Goal: Task Accomplishment & Management: Use online tool/utility

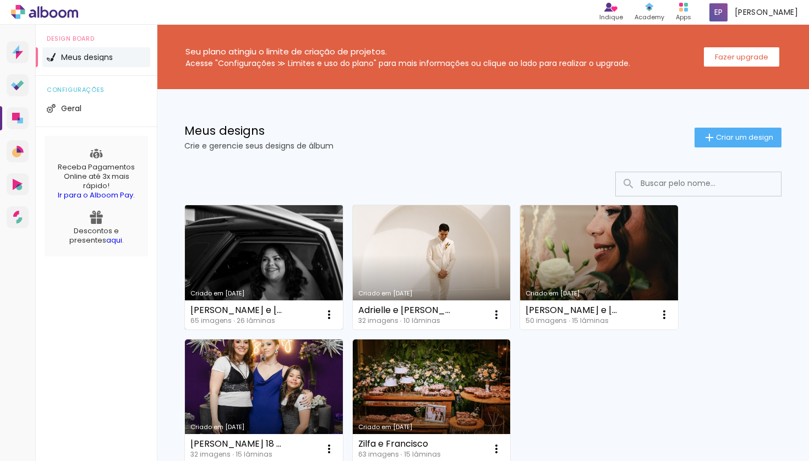
click at [284, 241] on link "Criado em [DATE]" at bounding box center [264, 267] width 158 height 124
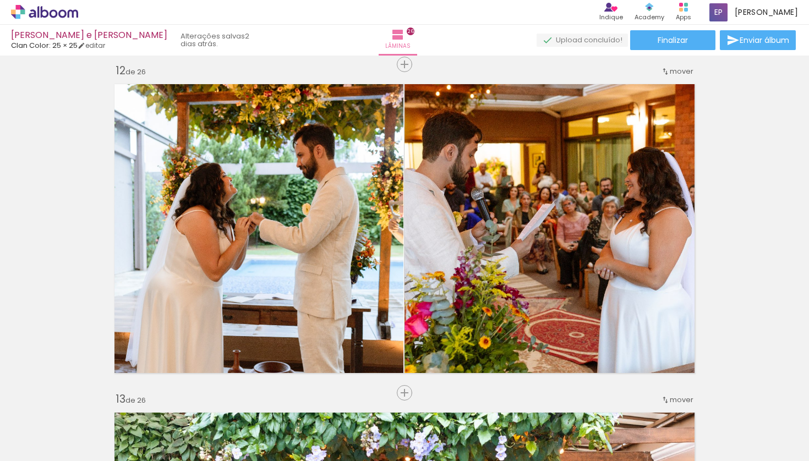
scroll to position [3616, 0]
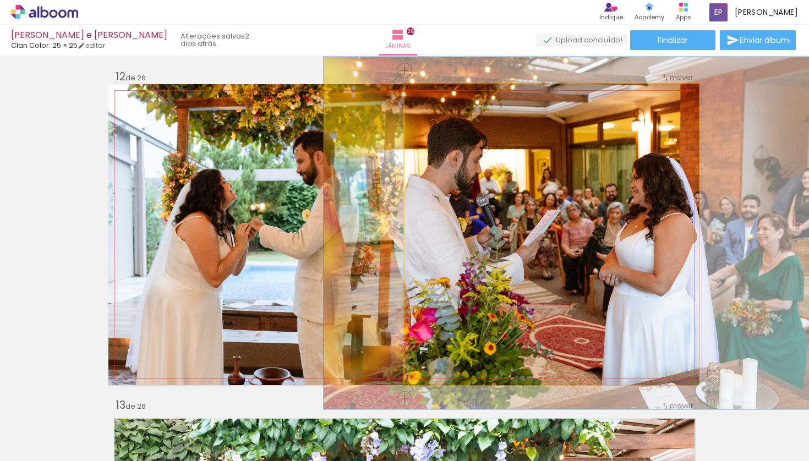
drag, startPoint x: 526, startPoint y: 249, endPoint x: 532, endPoint y: 249, distance: 6.1
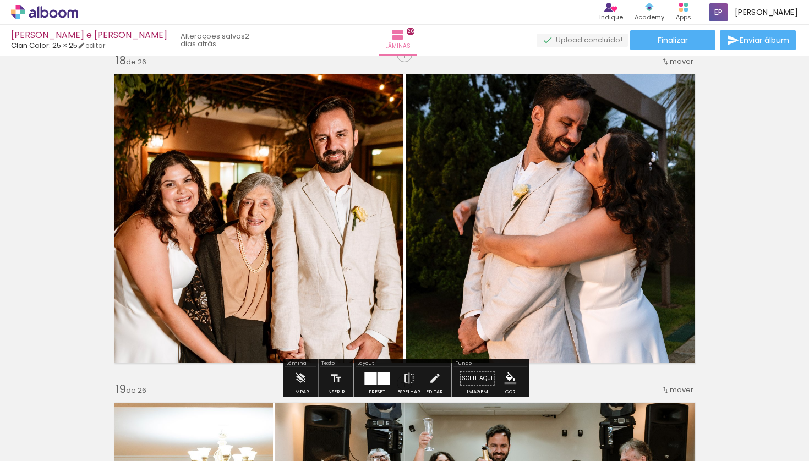
scroll to position [5584, 0]
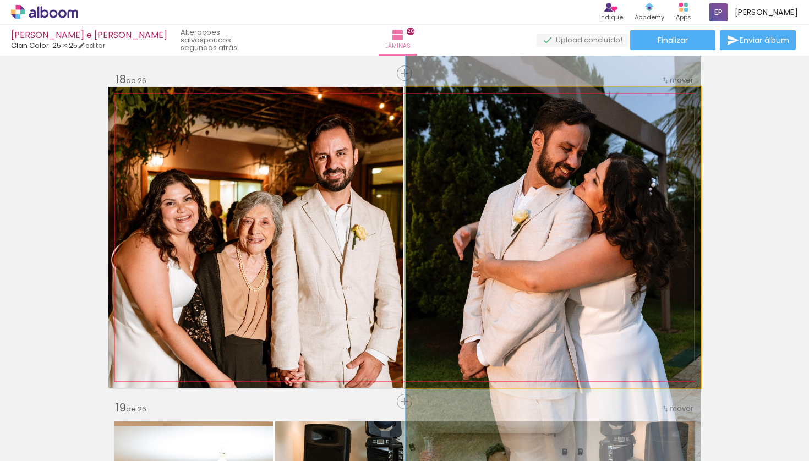
drag, startPoint x: 577, startPoint y: 249, endPoint x: 563, endPoint y: 255, distance: 14.8
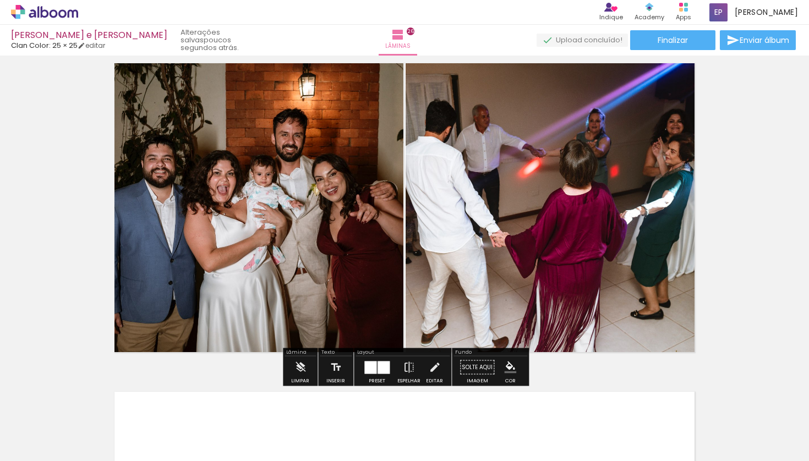
scroll to position [8200, 0]
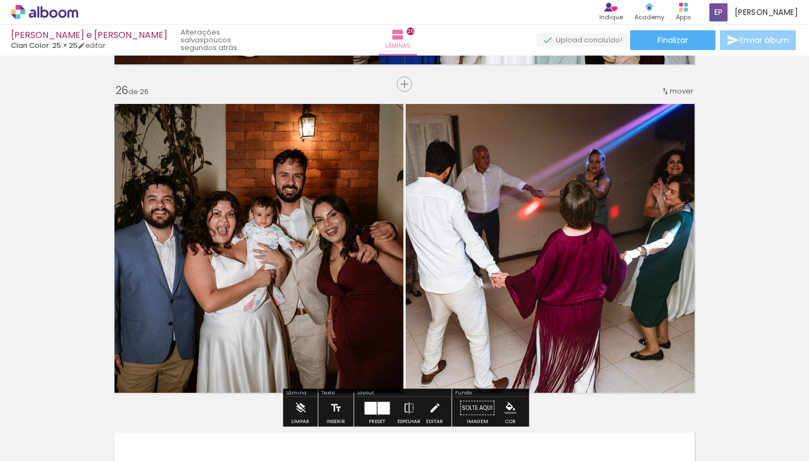
click at [747, 47] on paper-button "Enviar álbum" at bounding box center [758, 40] width 76 height 20
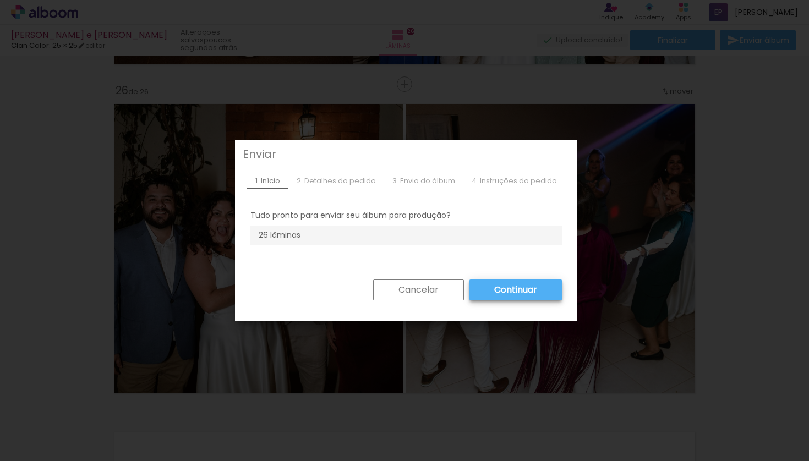
click at [0, 0] on paper-button "Continuar" at bounding box center [0, 0] width 0 height 0
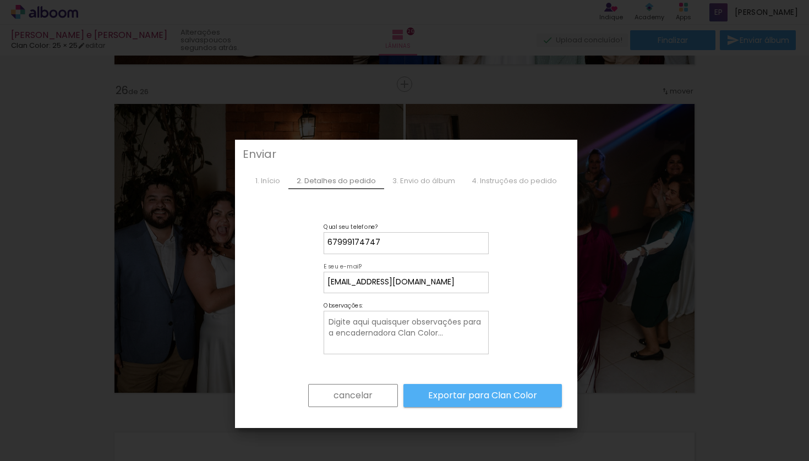
drag, startPoint x: 378, startPoint y: 285, endPoint x: 347, endPoint y: 279, distance: 31.8
type input "[EMAIL_ADDRESS][DOMAIN_NAME]"
type paper-input "[EMAIL_ADDRESS][DOMAIN_NAME]"
click at [0, 0] on slot "Exportar para Clan Color" at bounding box center [0, 0] width 0 height 0
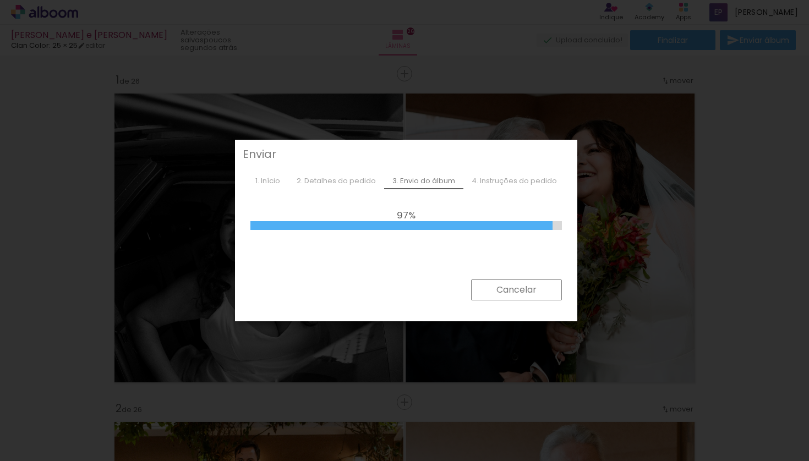
scroll to position [8200, 0]
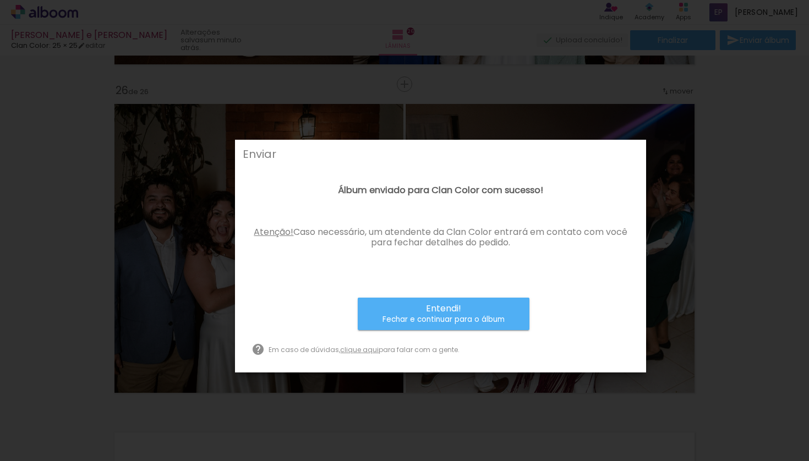
click at [440, 319] on small "Fechar e continuar para o álbum" at bounding box center [443, 319] width 122 height 11
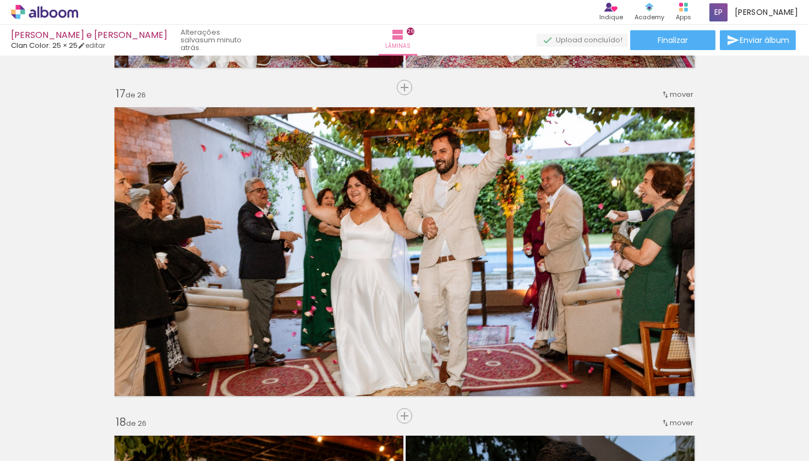
scroll to position [4979, 0]
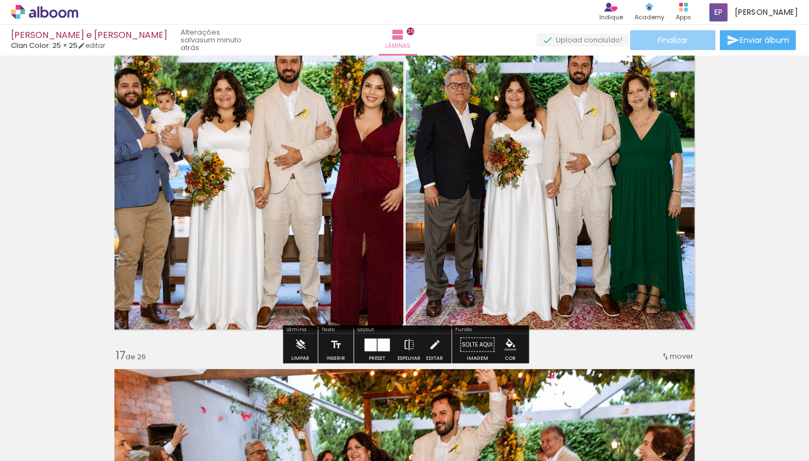
click at [683, 36] on span "Finalizar" at bounding box center [672, 40] width 30 height 8
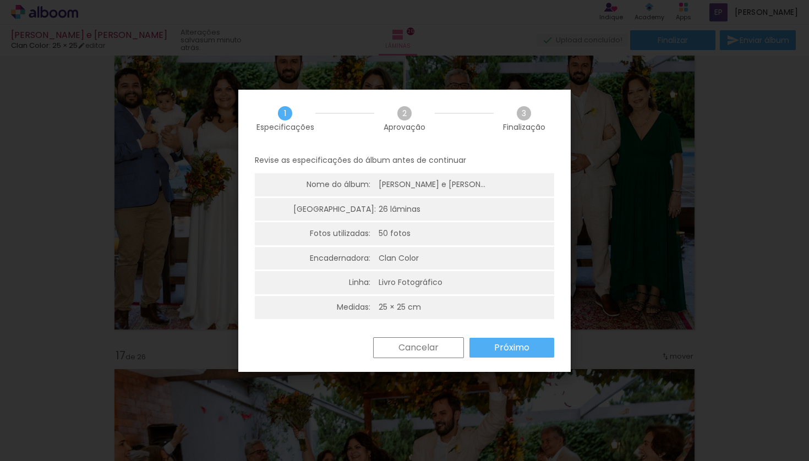
click at [0, 0] on slot "Próximo" at bounding box center [0, 0] width 0 height 0
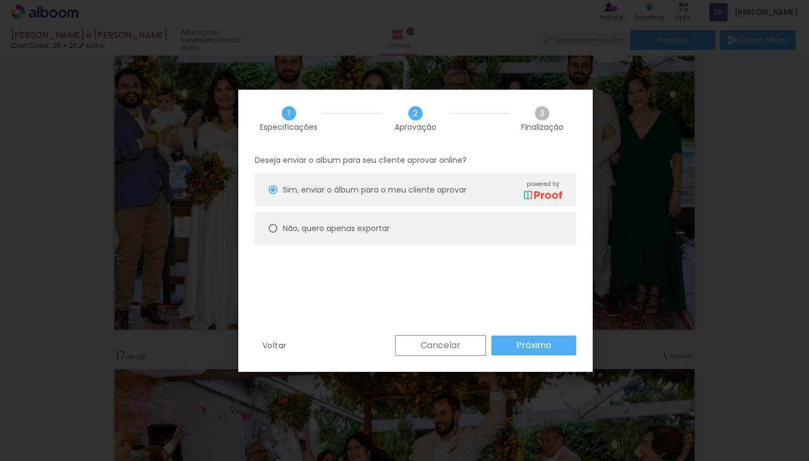
click at [371, 233] on div "Não, quero apenas exportar" at bounding box center [336, 229] width 107 height 12
type paper-radio-button "on"
click at [558, 348] on paper-button "Próximo" at bounding box center [533, 346] width 85 height 20
type input "Alta, 300 DPI"
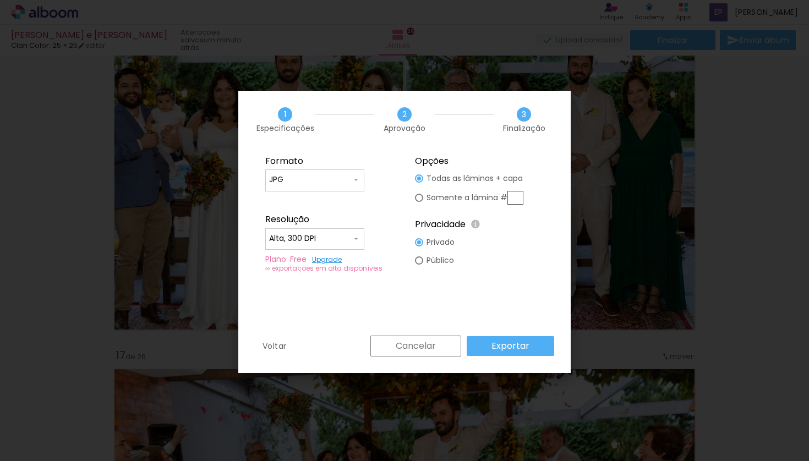
click at [351, 183] on input "JPG" at bounding box center [310, 179] width 83 height 11
click at [324, 183] on paper-item "JPG" at bounding box center [314, 178] width 99 height 22
click at [536, 342] on paper-button "Exportar" at bounding box center [510, 346] width 87 height 20
